Goal: Transaction & Acquisition: Subscribe to service/newsletter

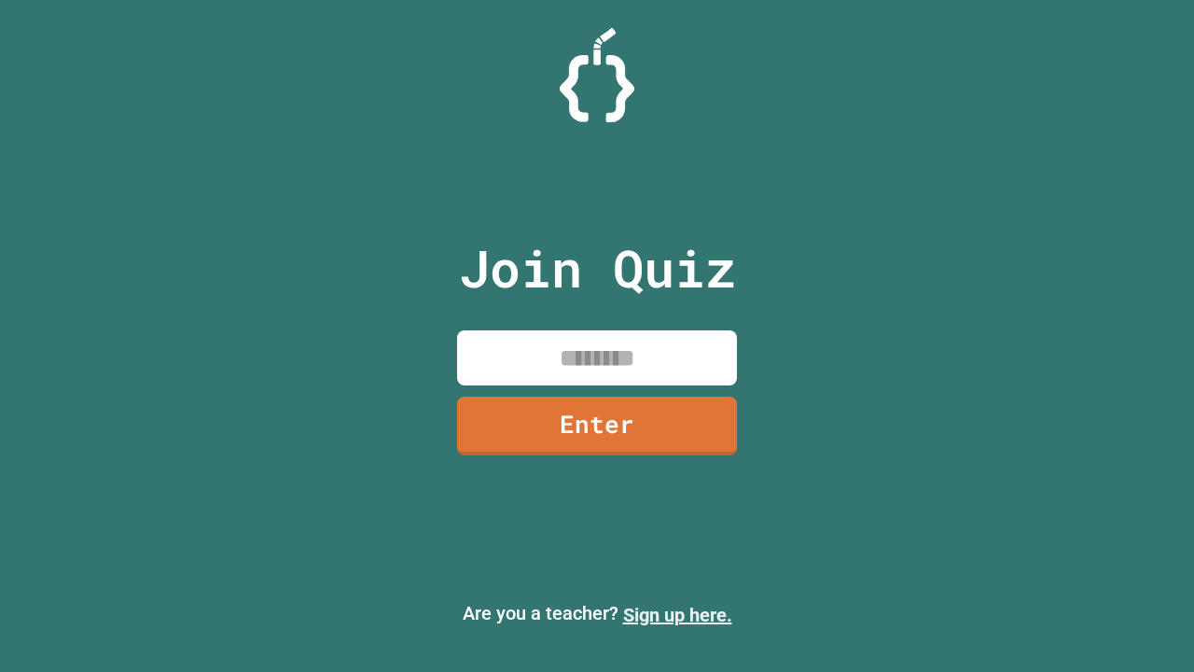
click at [677, 615] on link "Sign up here." at bounding box center [677, 615] width 109 height 22
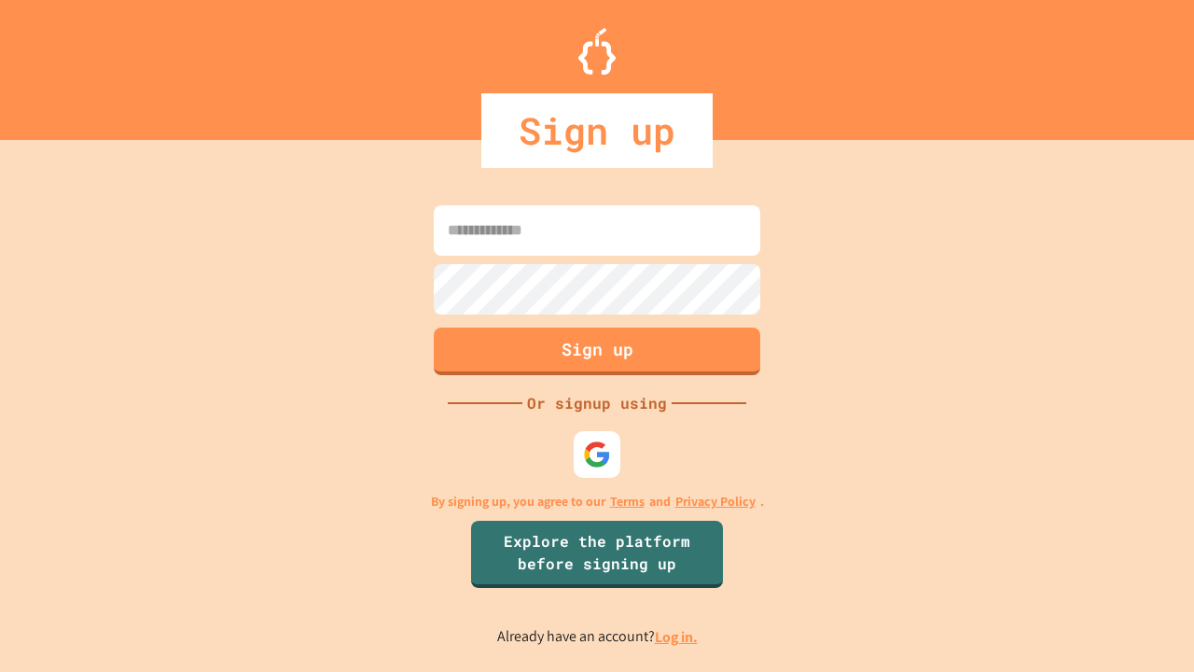
click at [677, 636] on link "Log in." at bounding box center [676, 637] width 43 height 20
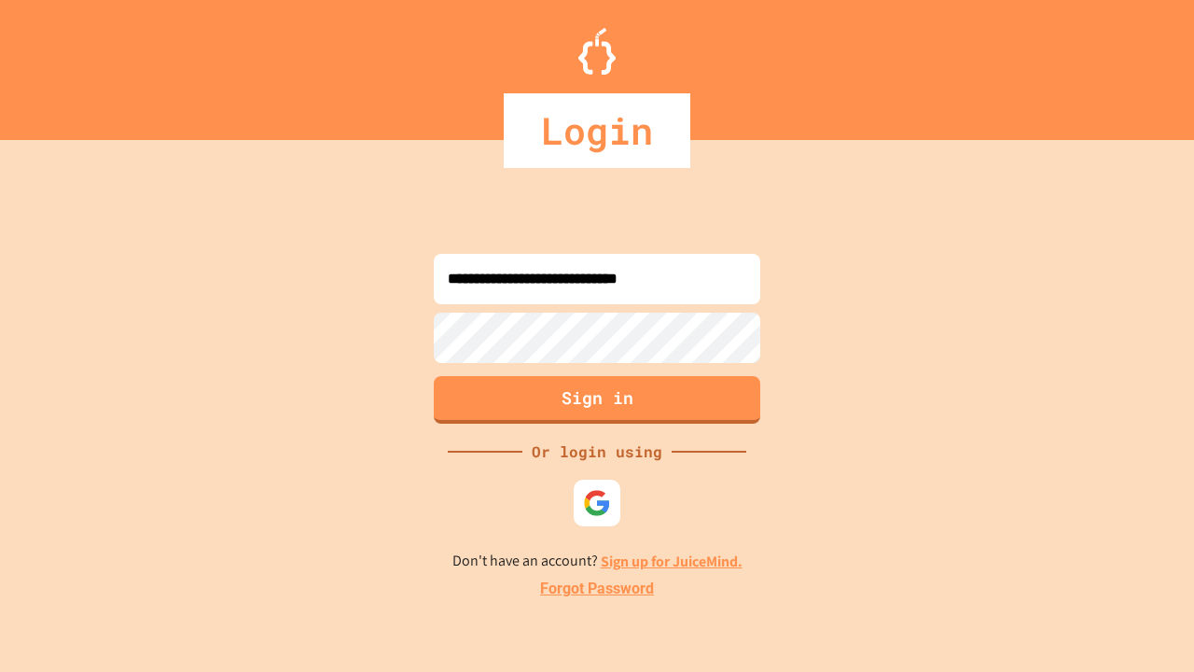
type input "**********"
